Goal: Navigation & Orientation: Find specific page/section

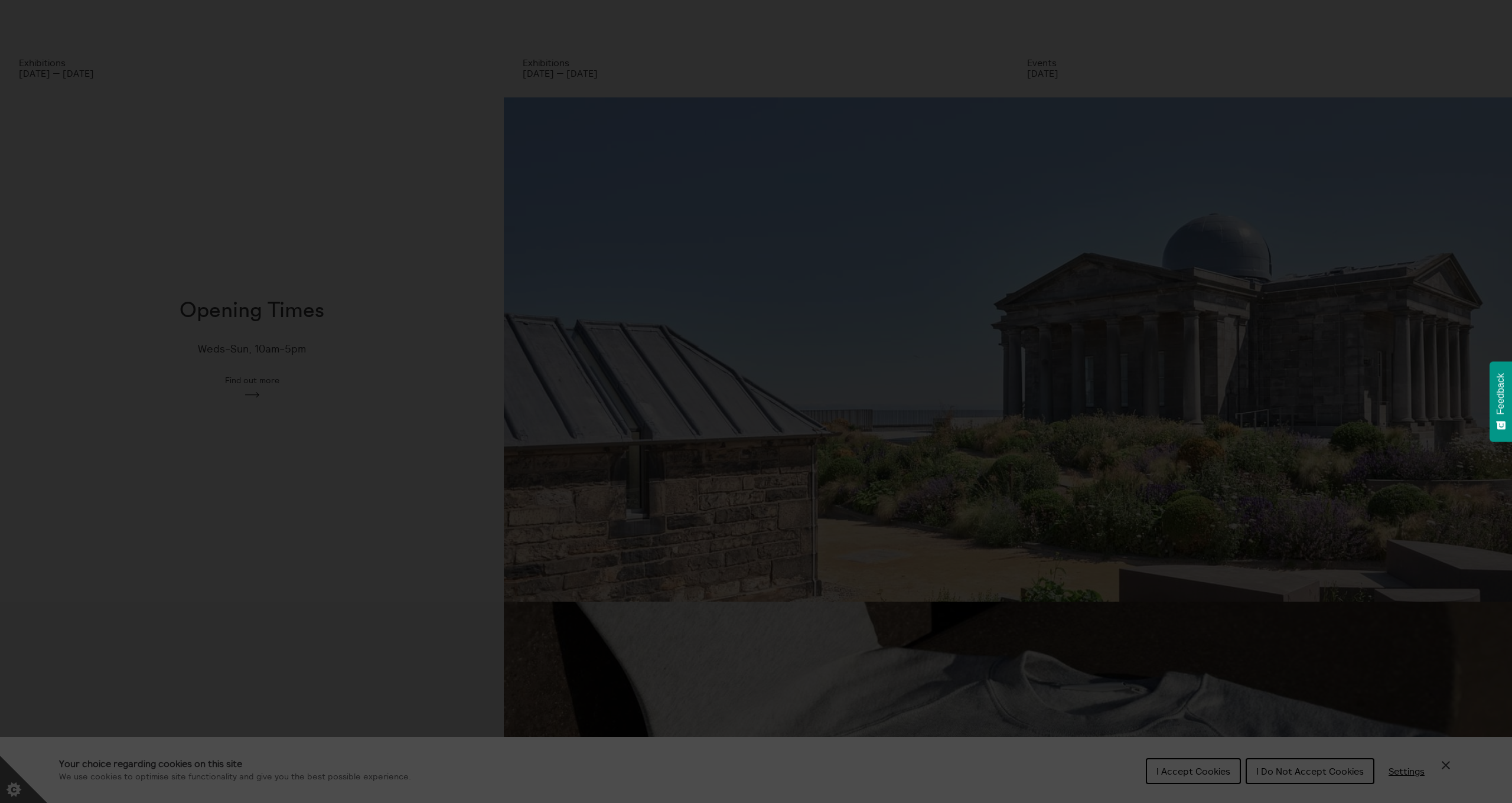
scroll to position [482, 0]
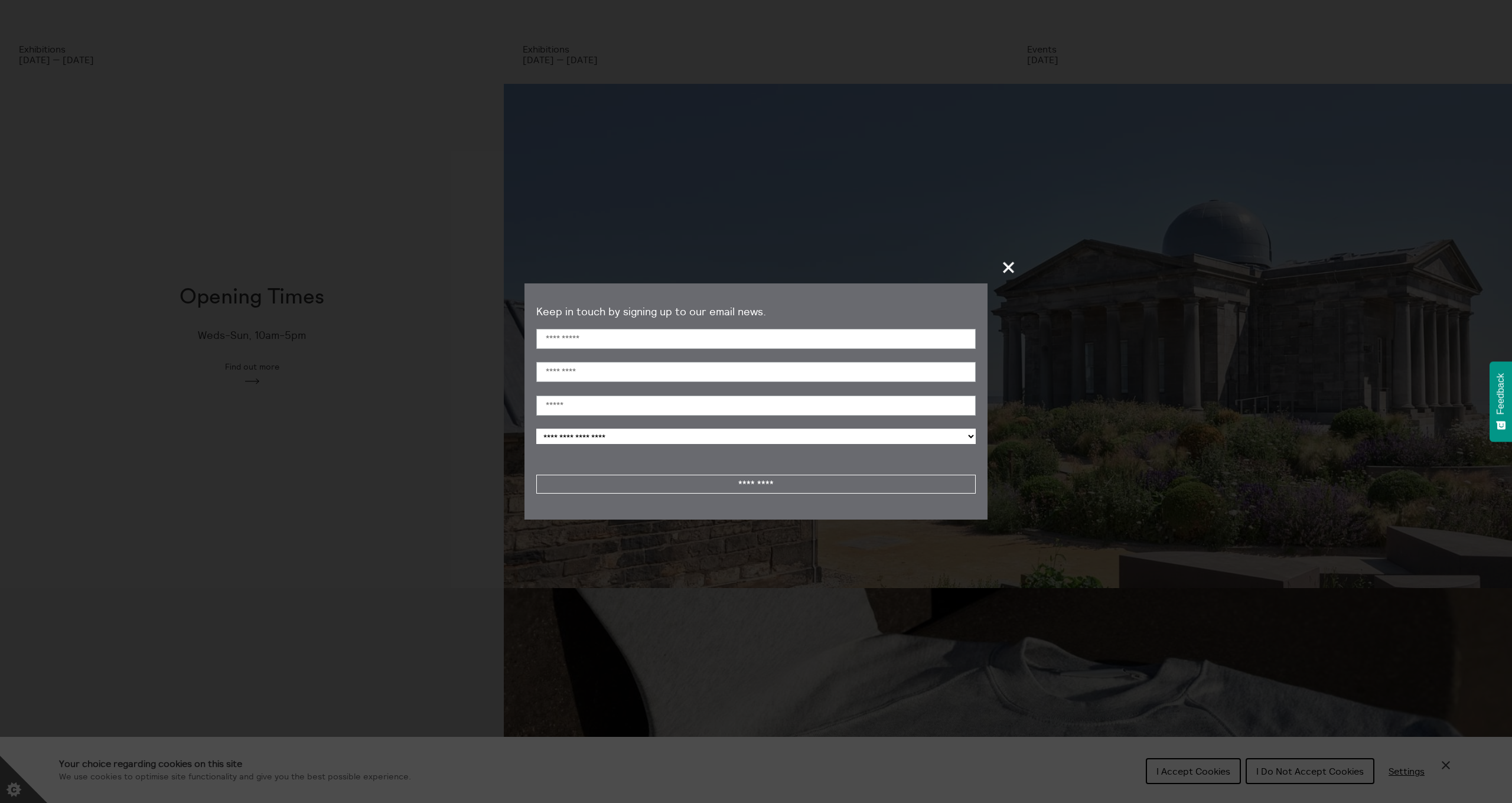
click at [1007, 268] on span "+" at bounding box center [1009, 267] width 35 height 35
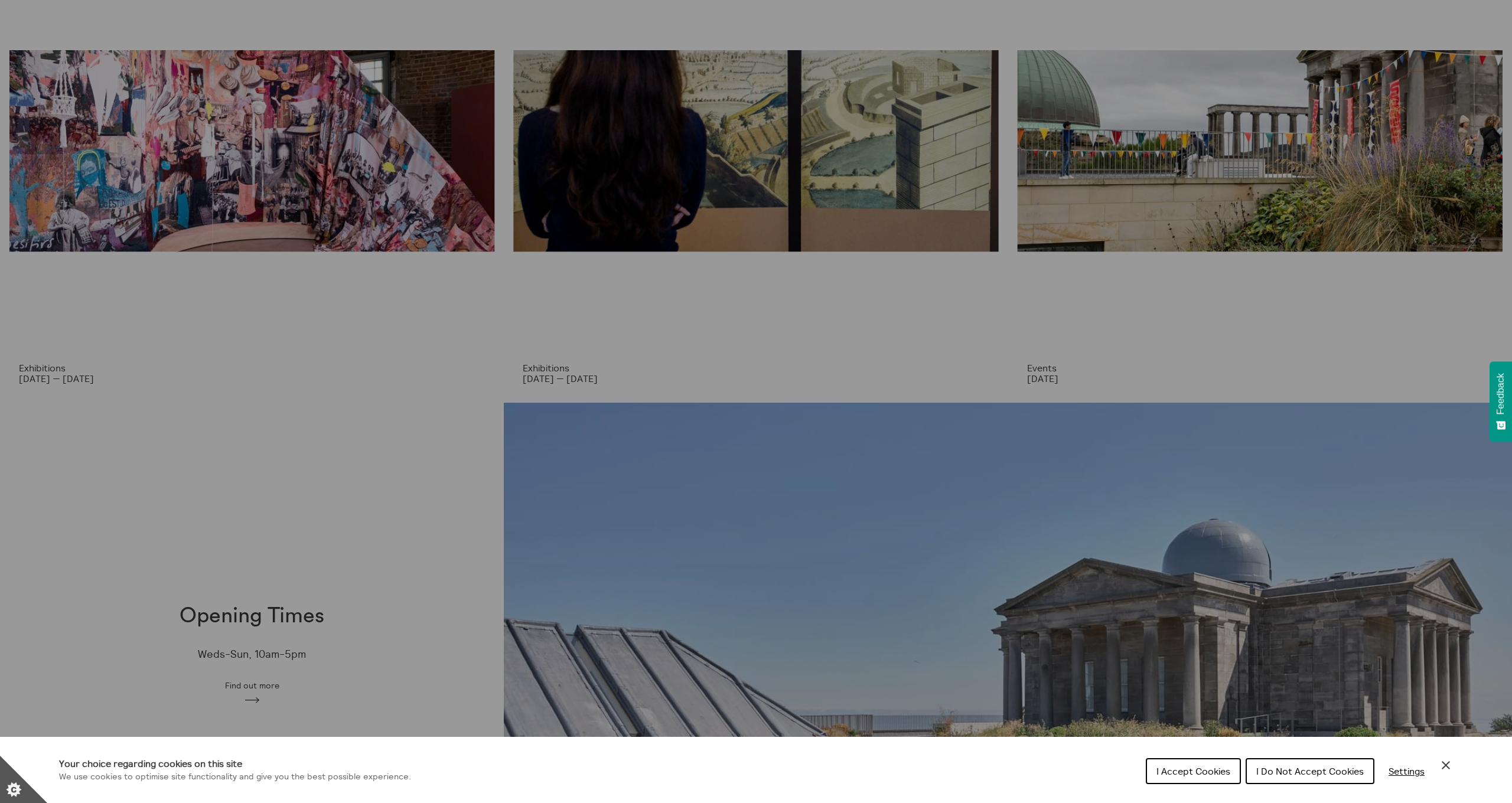
scroll to position [0, 0]
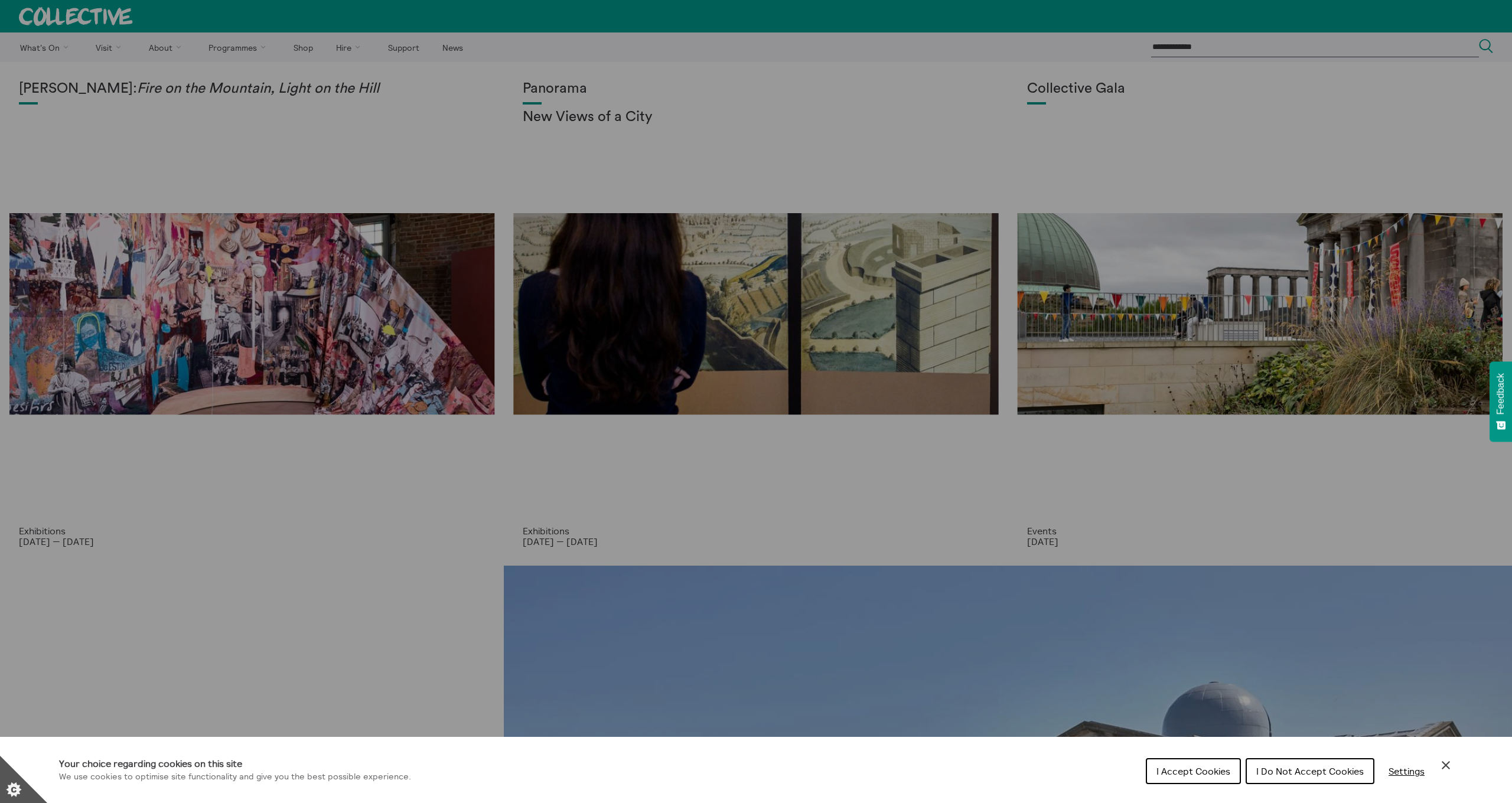
click at [105, 45] on div "Cookie preferences" at bounding box center [756, 402] width 1512 height 803
click at [98, 49] on div "Cookie preferences" at bounding box center [756, 402] width 1512 height 803
click at [1221, 771] on span "I Accept Cookies" at bounding box center [1193, 772] width 74 height 12
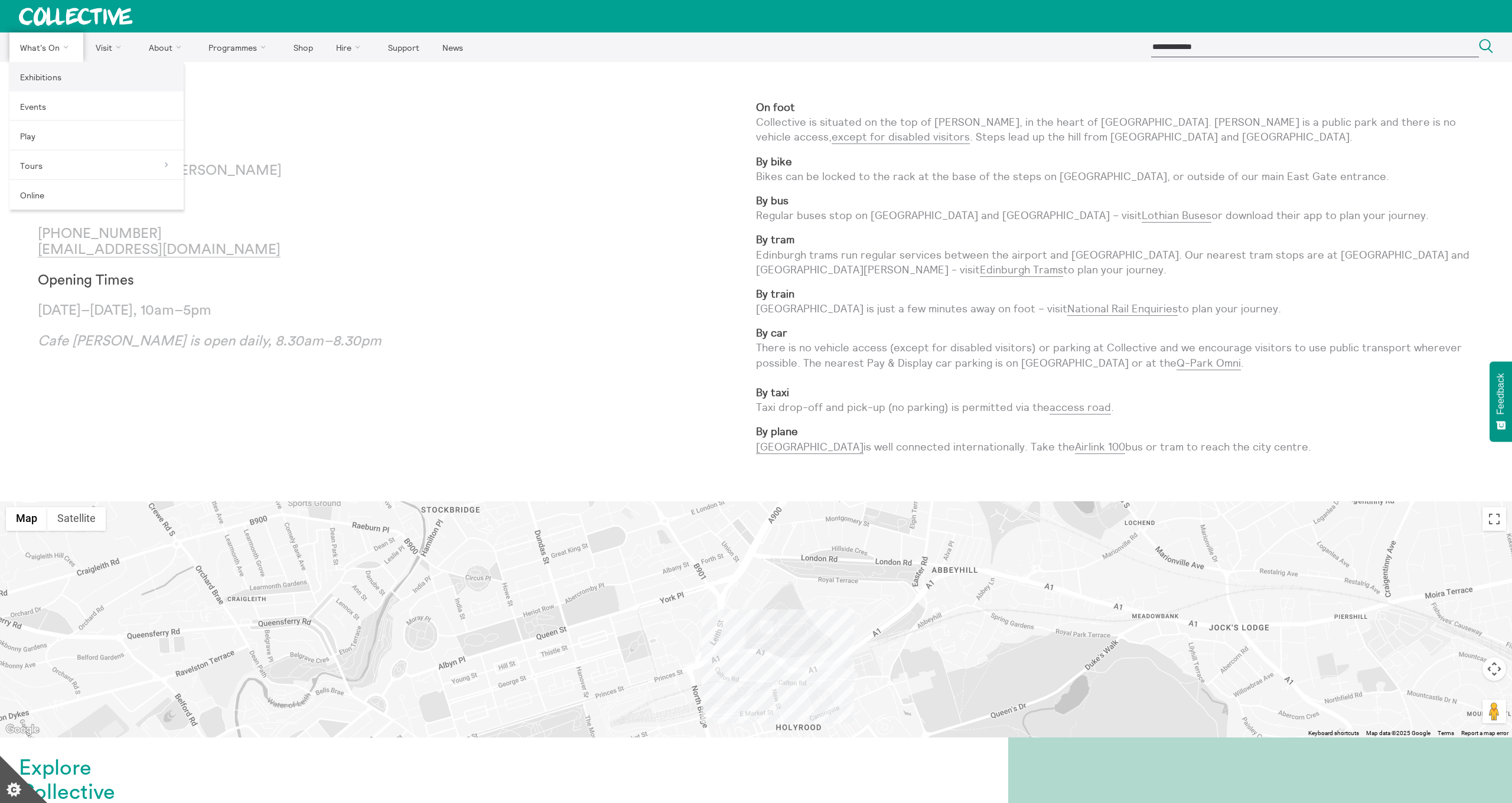
click at [38, 76] on link "Exhibitions" at bounding box center [96, 77] width 174 height 29
